Goal: Information Seeking & Learning: Learn about a topic

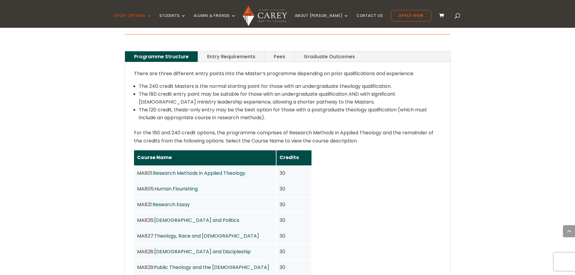
scroll to position [392, 0]
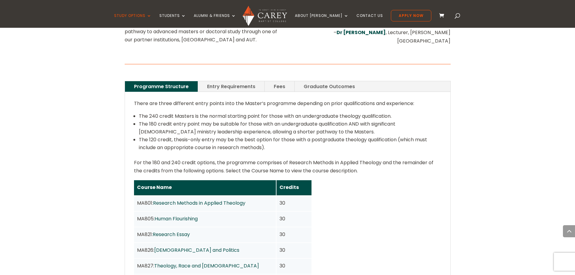
click at [279, 81] on link "Fees" at bounding box center [280, 86] width 30 height 11
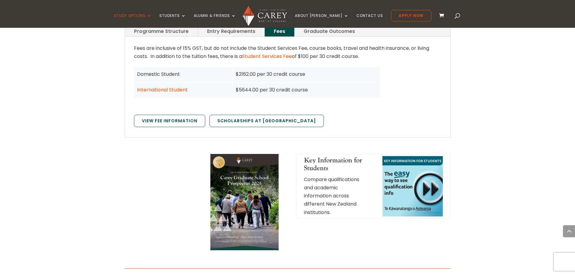
scroll to position [453, 0]
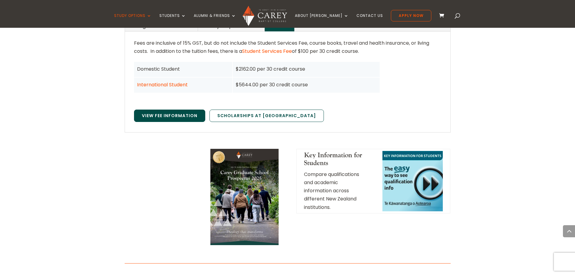
click at [170, 110] on link "View Fee Information" at bounding box center [169, 116] width 71 height 13
